Goal: Navigation & Orientation: Understand site structure

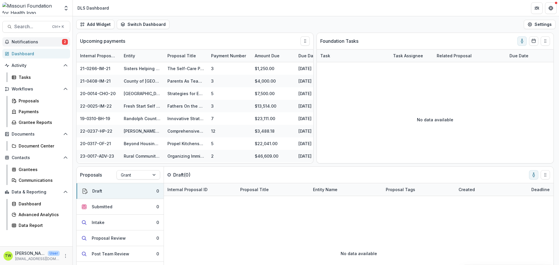
click at [65, 42] on span "2" at bounding box center [65, 42] width 6 height 6
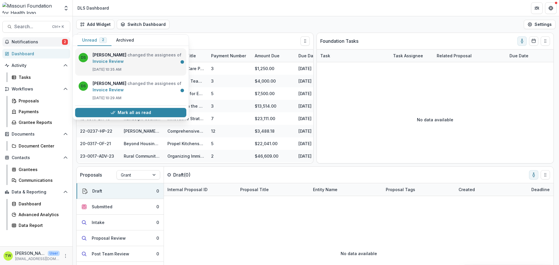
click at [124, 59] on link "Invoice Review" at bounding box center [108, 61] width 31 height 5
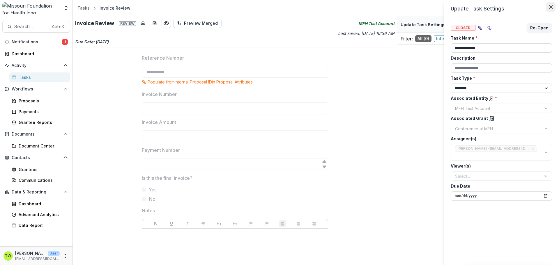
click at [551, 8] on icon "Close" at bounding box center [550, 6] width 3 height 3
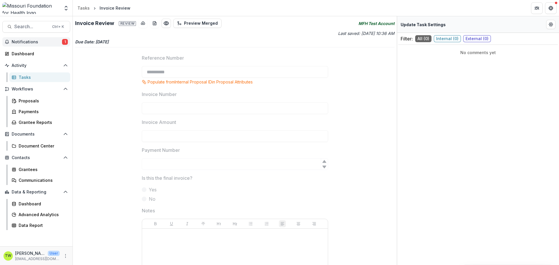
click at [65, 44] on span "1" at bounding box center [65, 42] width 6 height 6
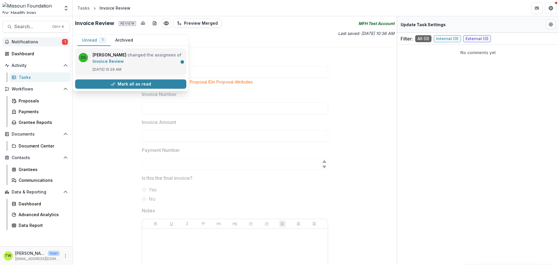
click at [124, 64] on link "Invoice Review" at bounding box center [108, 61] width 31 height 5
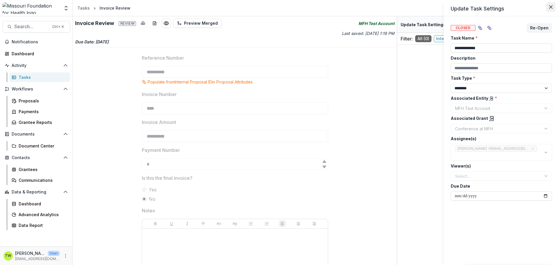
click at [551, 7] on icon "Close" at bounding box center [550, 6] width 3 height 3
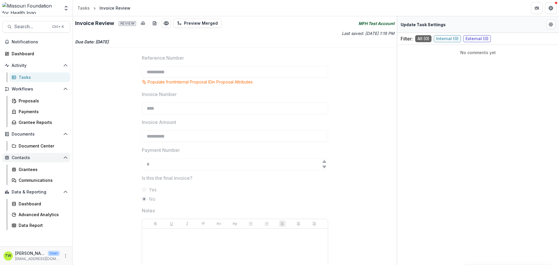
click at [24, 158] on span "Contacts" at bounding box center [36, 157] width 49 height 5
click at [25, 77] on div "Tasks" at bounding box center [42, 77] width 47 height 6
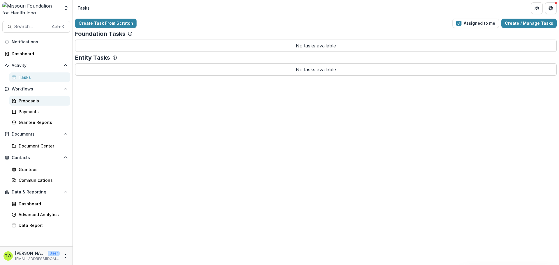
click at [31, 100] on div "Proposals" at bounding box center [42, 101] width 47 height 6
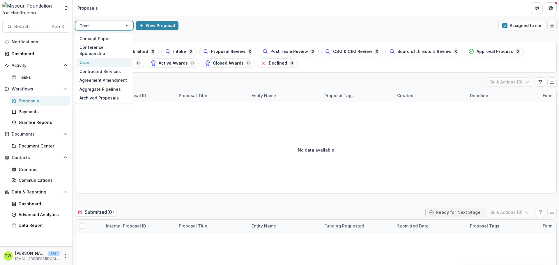
click at [127, 25] on div at bounding box center [128, 25] width 10 height 9
click at [113, 67] on div "Contracted Services" at bounding box center [104, 71] width 55 height 9
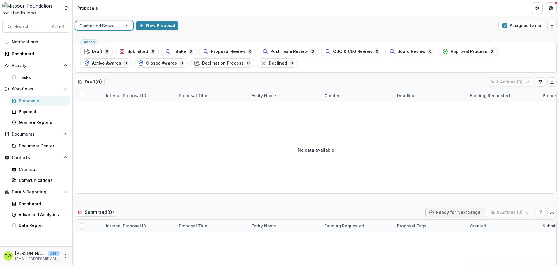
click at [127, 25] on div at bounding box center [128, 25] width 10 height 9
click at [32, 172] on div "Grantees" at bounding box center [42, 170] width 47 height 6
